Goal: Transaction & Acquisition: Purchase product/service

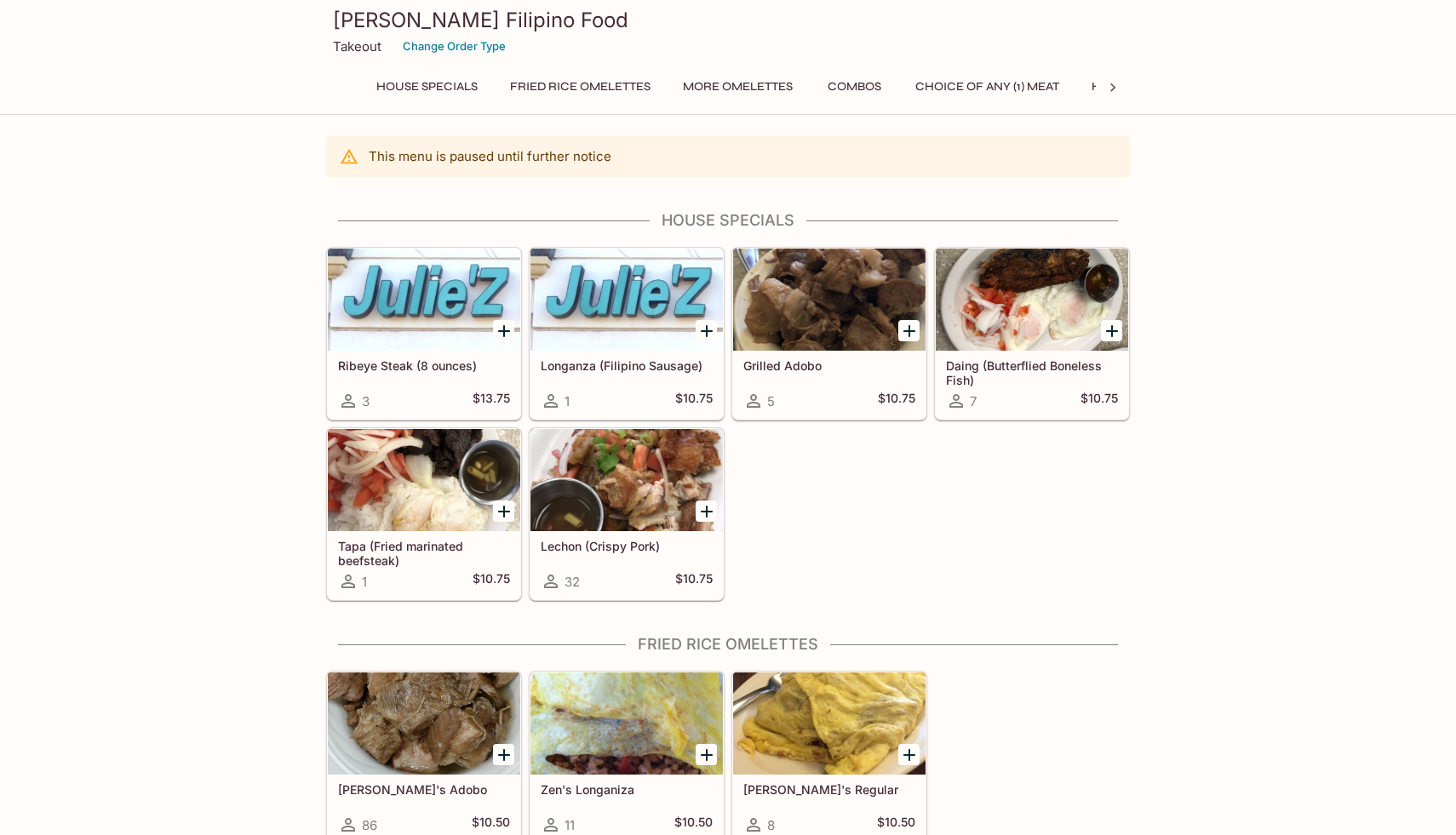
click at [364, 47] on p "Takeout" at bounding box center [357, 46] width 48 height 16
click at [475, 49] on button "Change Order Type" at bounding box center [454, 46] width 119 height 27
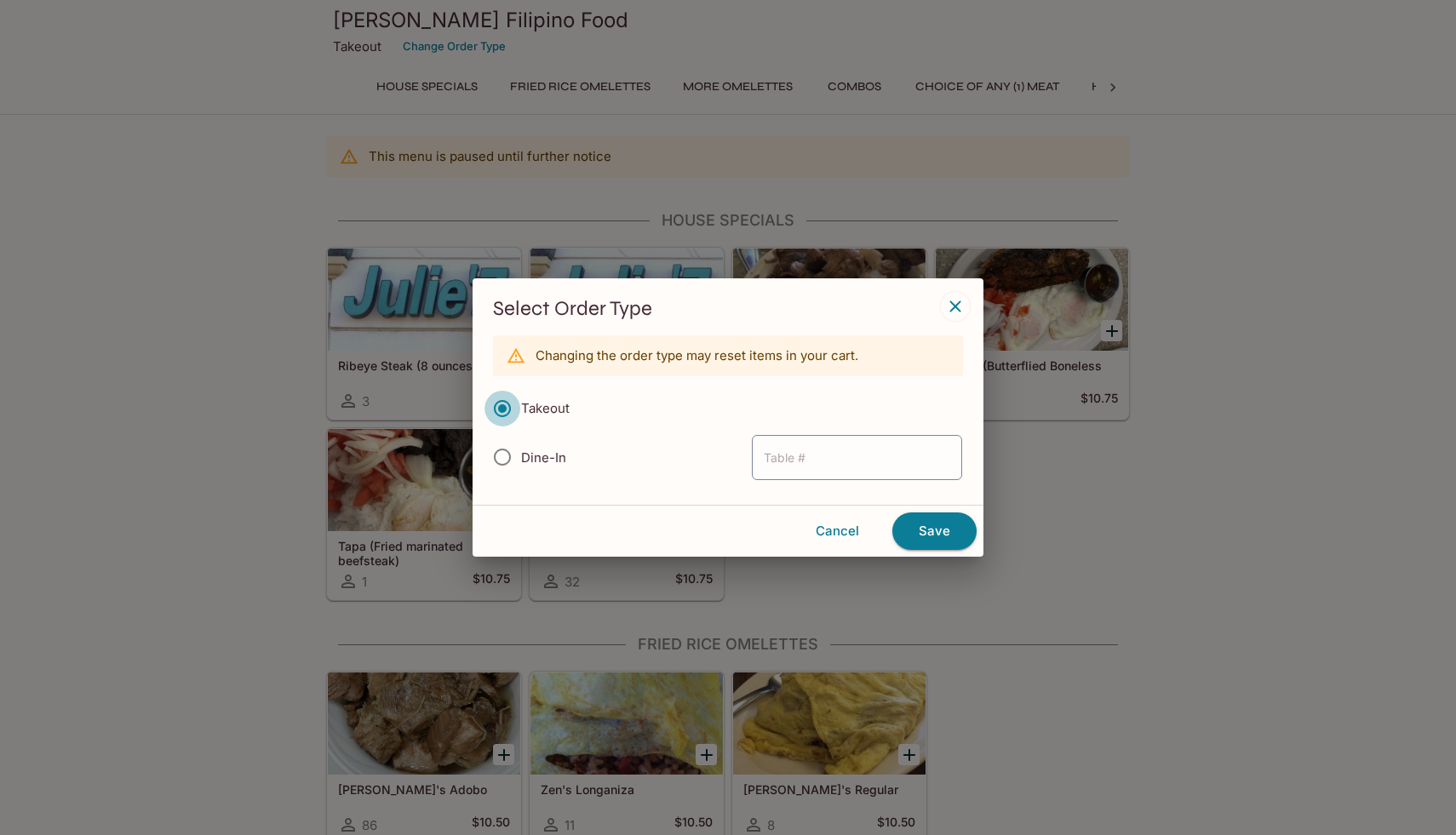
click at [508, 408] on input "Takeout" at bounding box center [502, 408] width 36 height 36
click at [930, 537] on button "Save" at bounding box center [935, 531] width 84 height 38
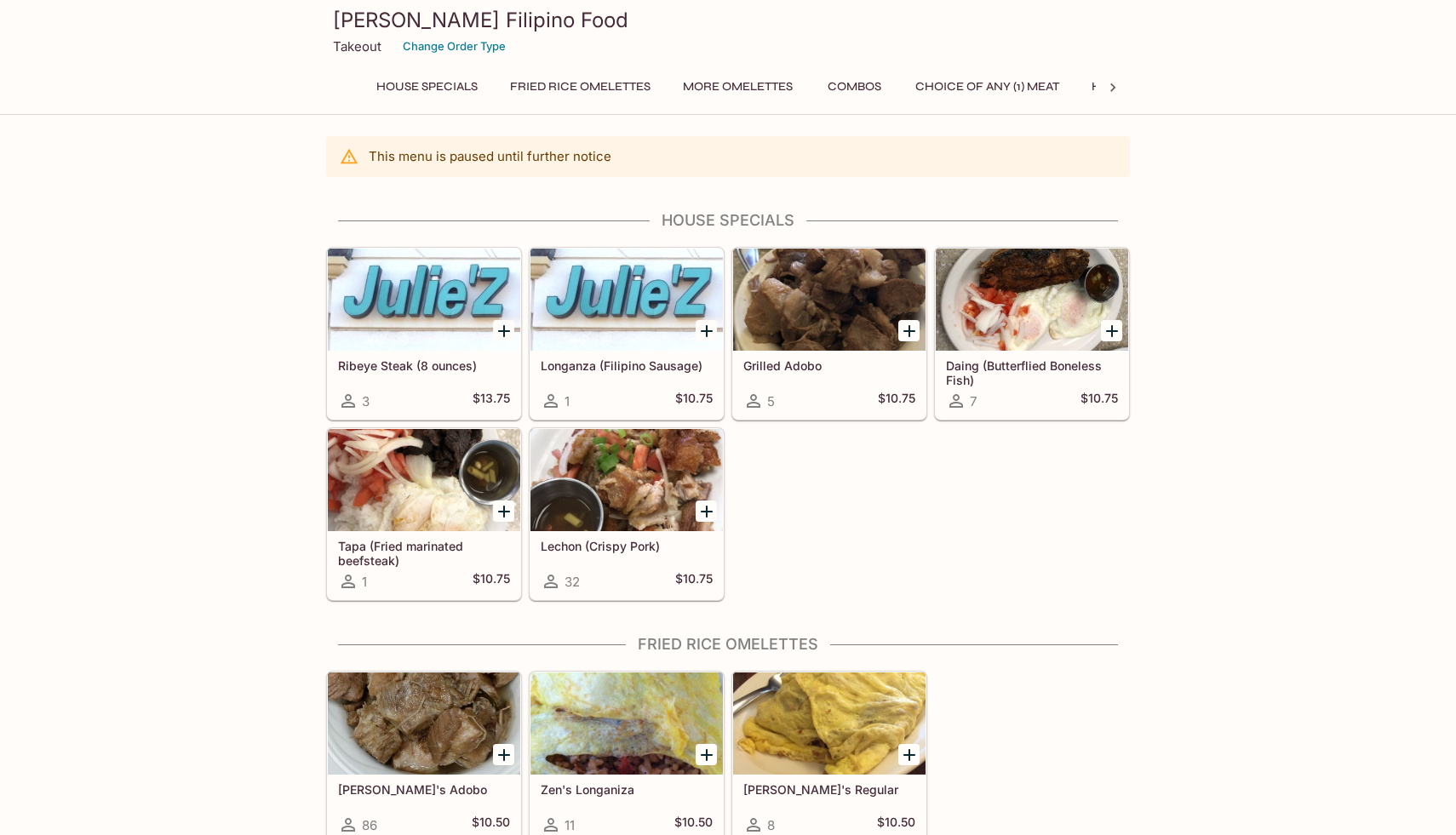
click at [1115, 89] on icon at bounding box center [1113, 88] width 17 height 17
click at [1115, 89] on div "House Specials Fried Rice Omelettes More Omelettes Combos Choice of Any (1) Mea…" at bounding box center [728, 92] width 804 height 34
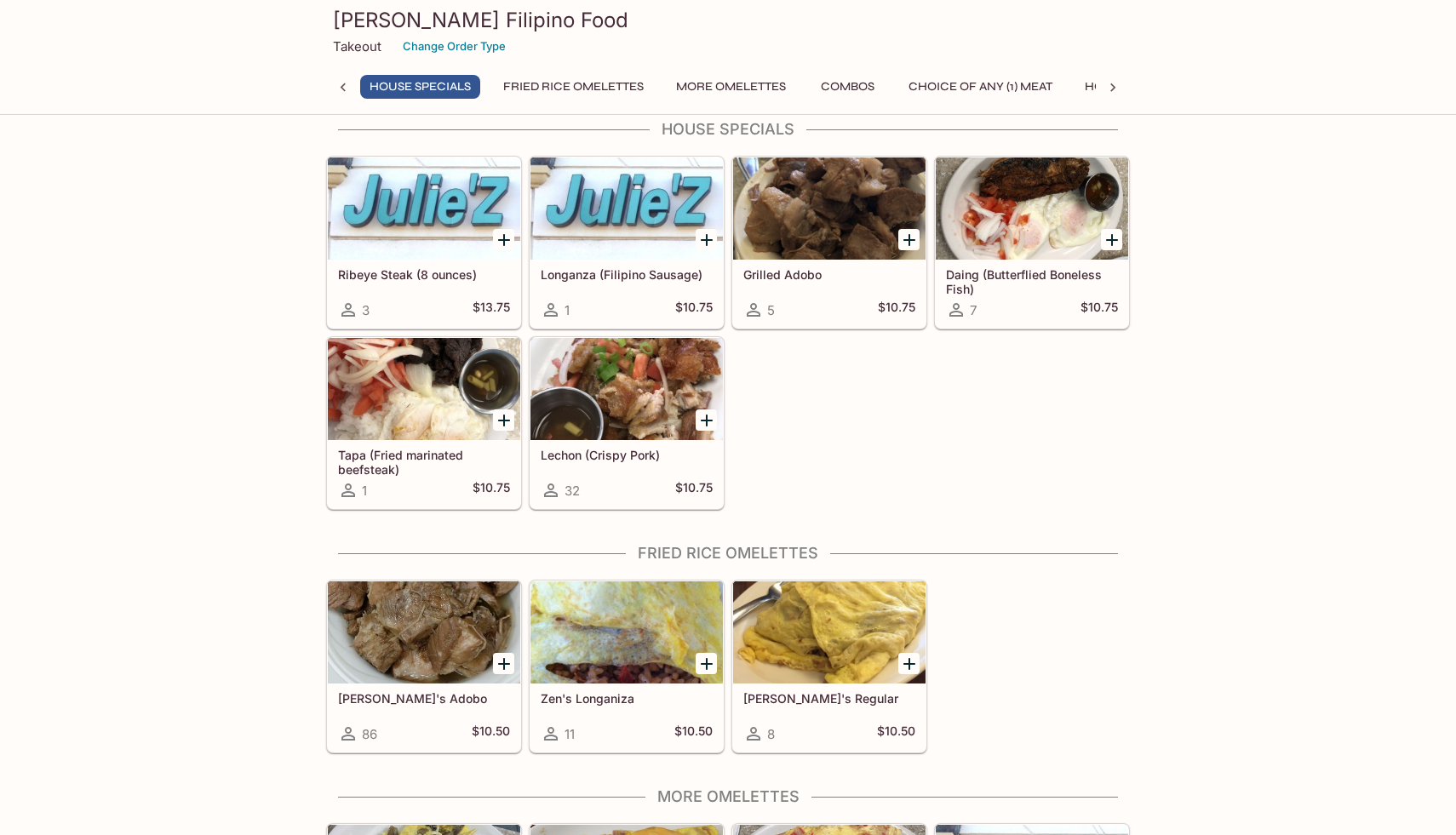
scroll to position [89, 0]
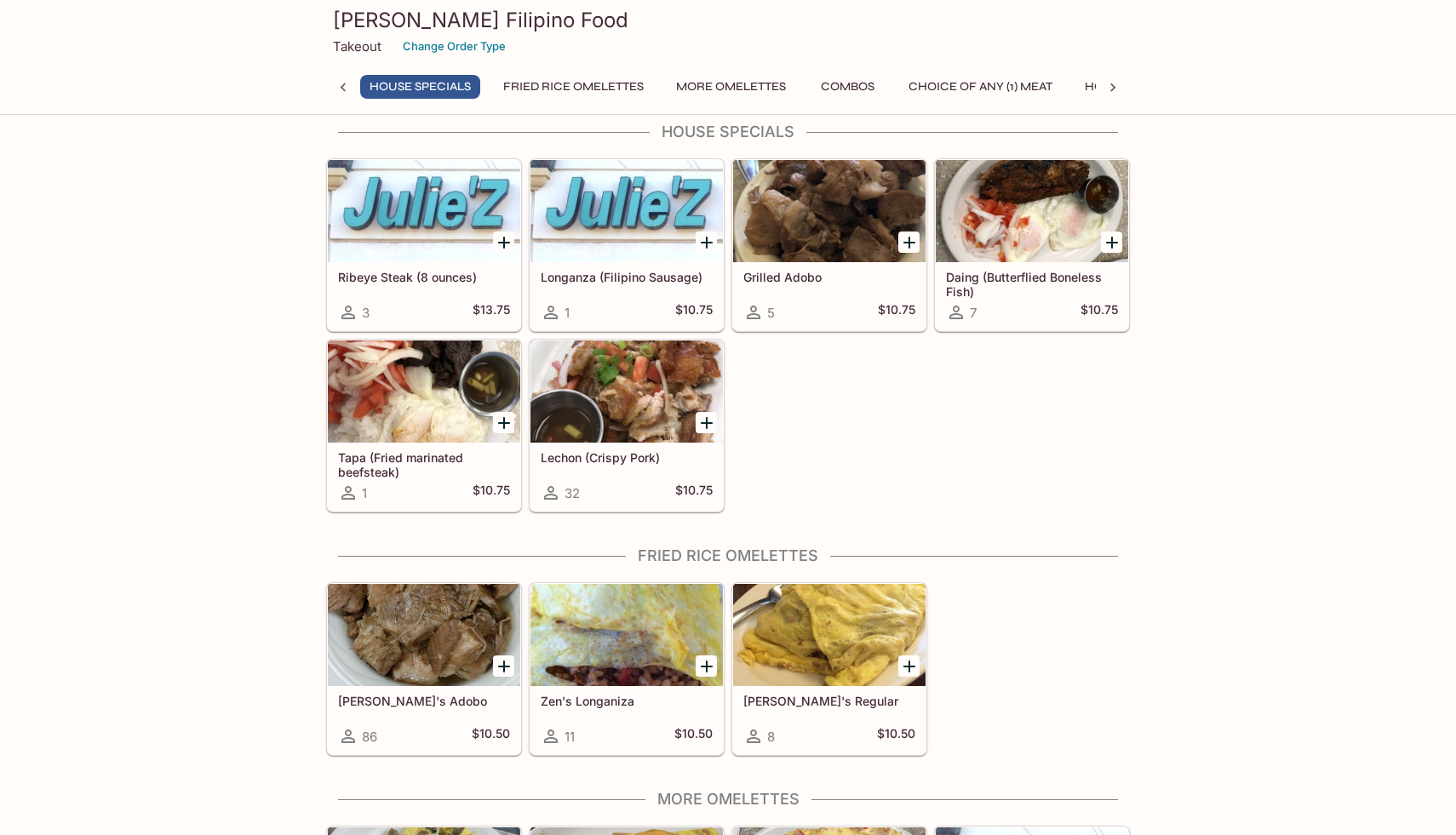
click at [446, 74] on div "Julie'Z Filipino Food Takeout Change Order Type House Specials Fried Rice Omele…" at bounding box center [728, 54] width 818 height 109
click at [439, 71] on div "Julie'Z Filipino Food Takeout Change Order Type House Specials Fried Rice Omele…" at bounding box center [728, 54] width 818 height 109
click at [1111, 90] on icon at bounding box center [1113, 88] width 5 height 9
click at [1111, 90] on div "House Specials Fried Rice Omelettes More Omelettes Combos Choice of Any (1) Mea…" at bounding box center [728, 92] width 804 height 34
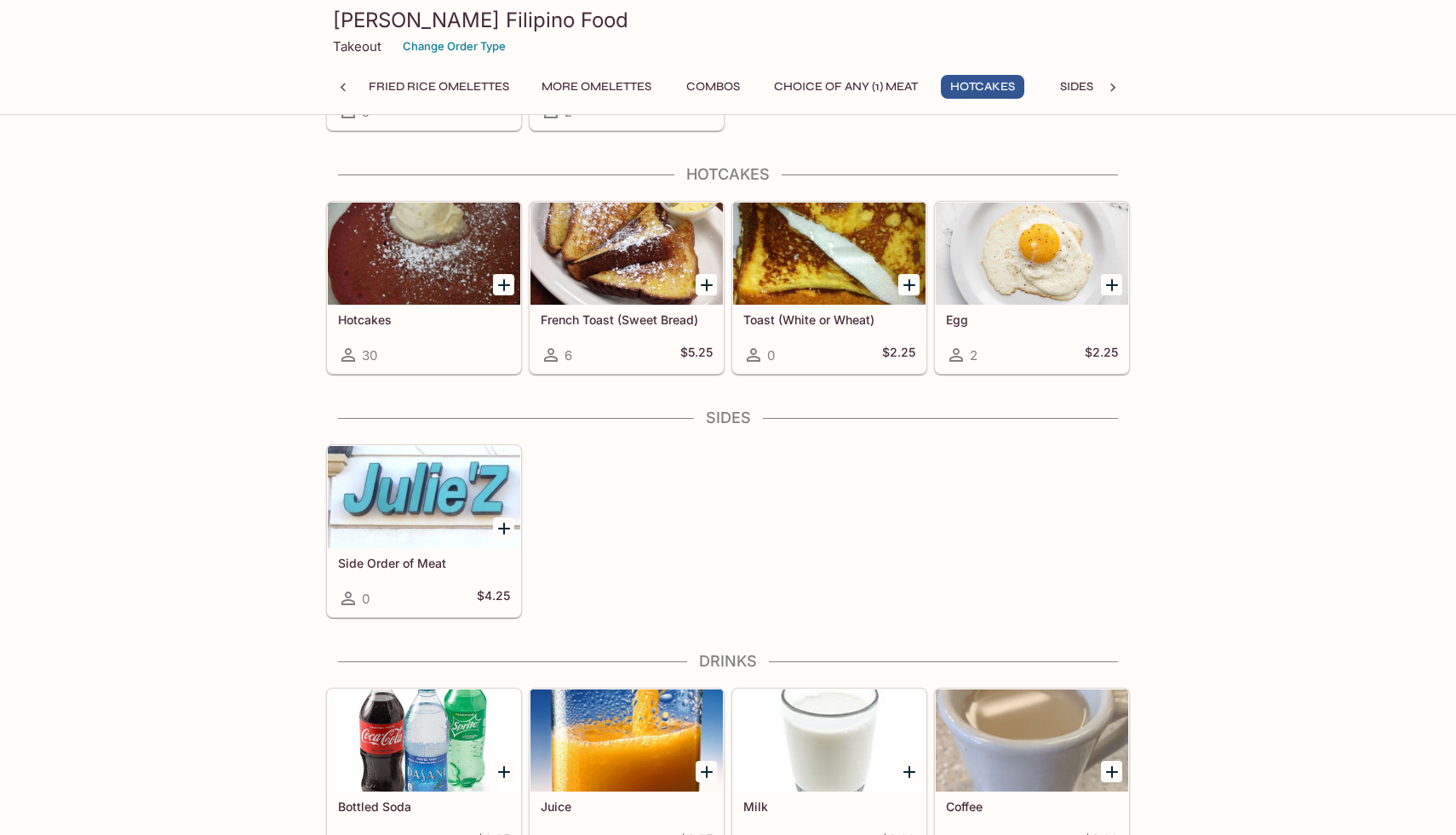
scroll to position [1651, 0]
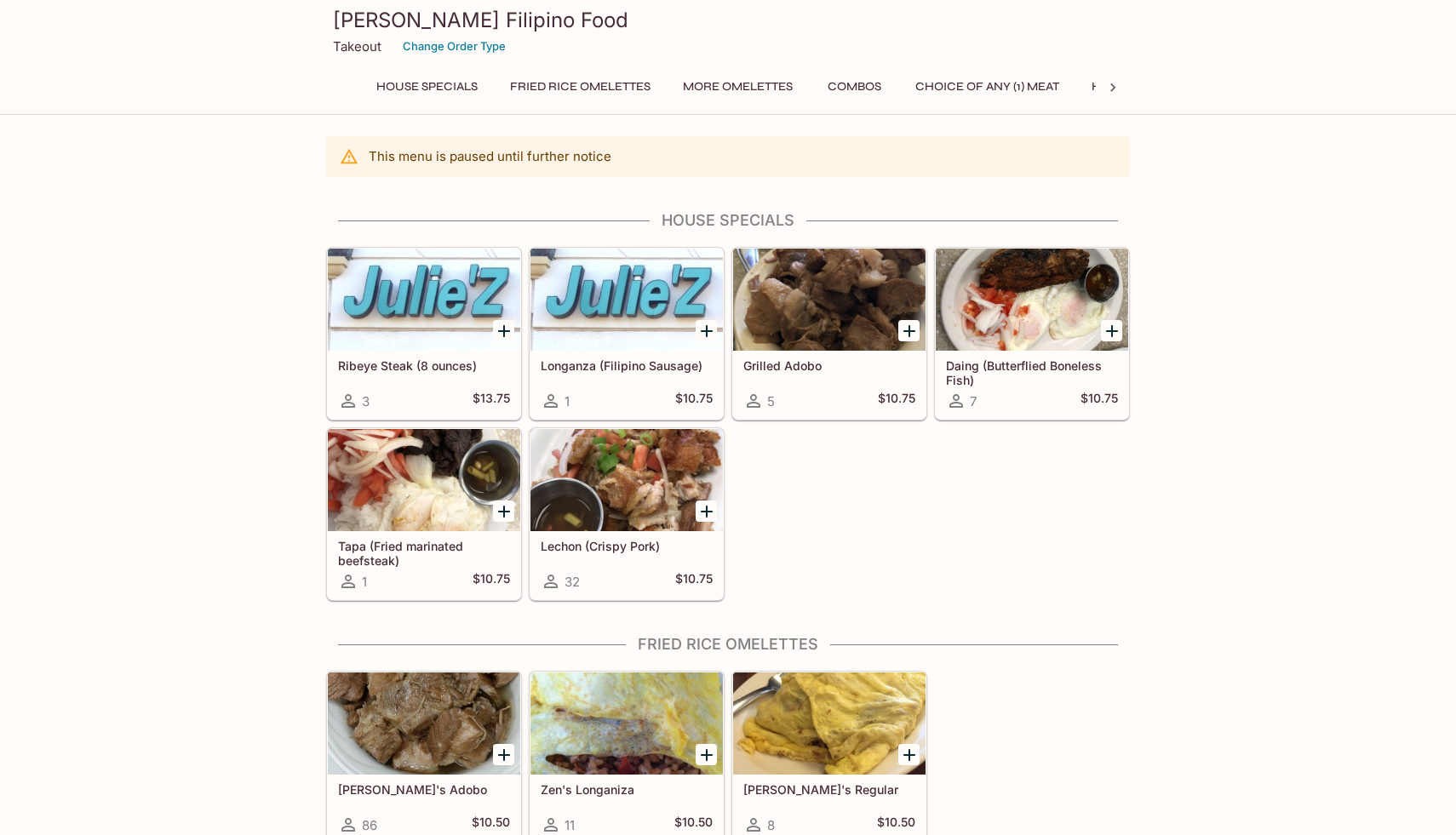
click at [370, 48] on p "Takeout" at bounding box center [357, 46] width 48 height 16
click at [422, 47] on button "Change Order Type" at bounding box center [454, 46] width 119 height 27
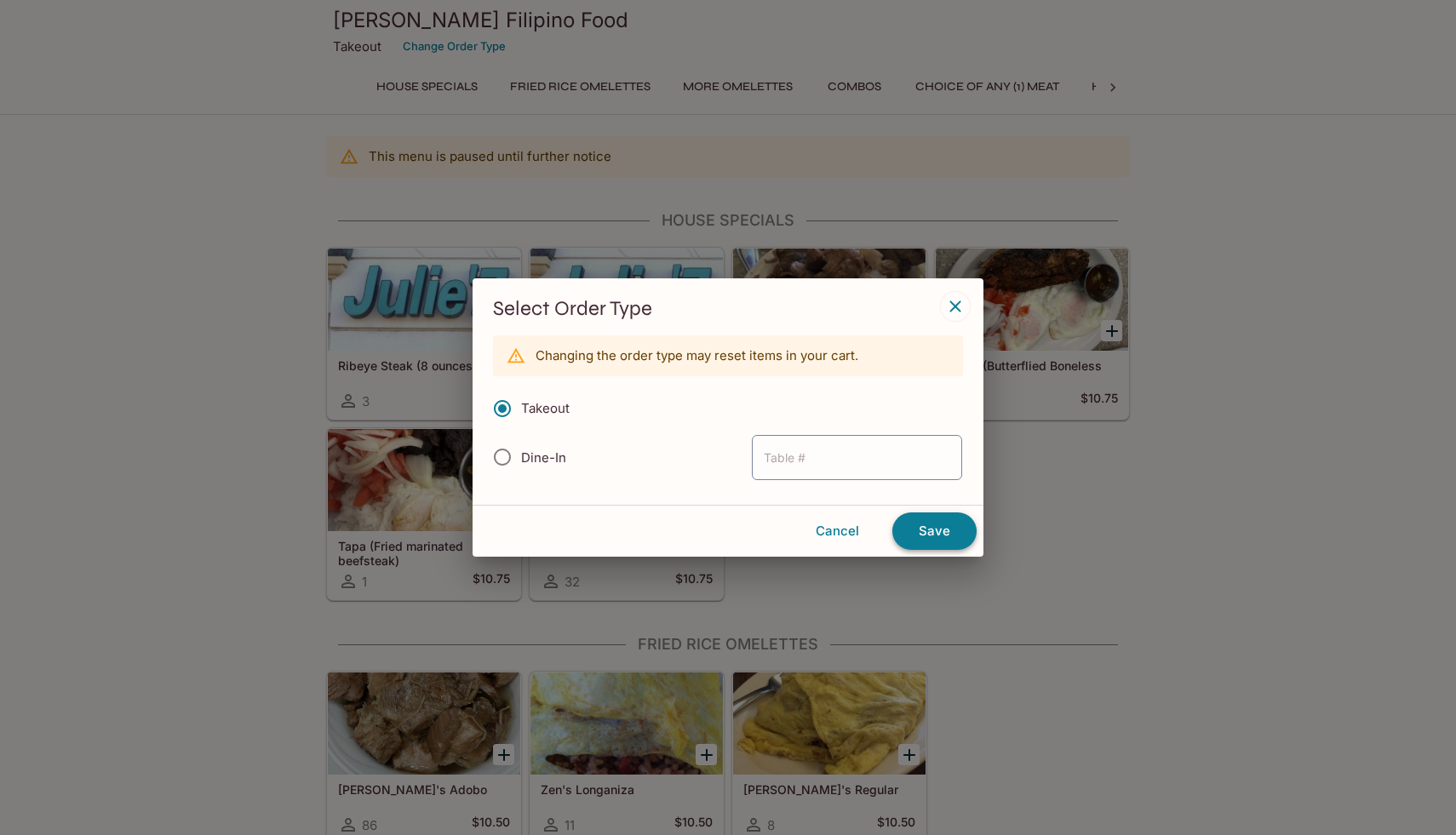
click at [939, 537] on button "Save" at bounding box center [935, 531] width 84 height 38
